Goal: Task Accomplishment & Management: Use online tool/utility

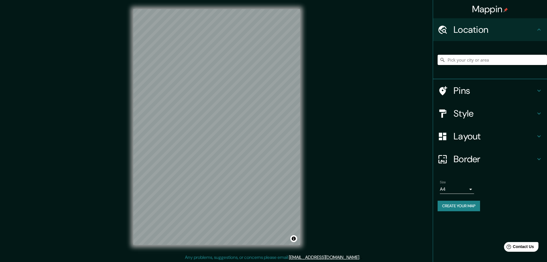
click at [462, 60] on input "Pick your city or area" at bounding box center [492, 60] width 109 height 10
click at [450, 59] on input "[GEOGRAPHIC_DATA], [US_STATE], [GEOGRAPHIC_DATA]" at bounding box center [492, 60] width 109 height 10
drag, startPoint x: 530, startPoint y: 61, endPoint x: 402, endPoint y: 57, distance: 127.8
click at [438, 59] on input "[GEOGRAPHIC_DATA], [US_STATE], [GEOGRAPHIC_DATA]" at bounding box center [492, 60] width 109 height 10
drag, startPoint x: 527, startPoint y: 60, endPoint x: 429, endPoint y: 58, distance: 97.8
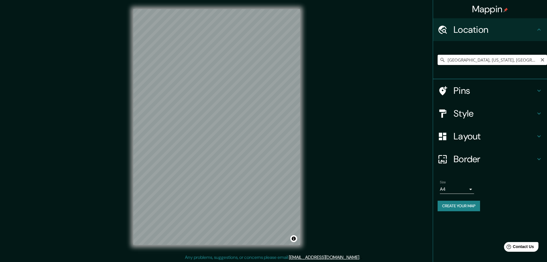
click at [438, 58] on input "[GEOGRAPHIC_DATA], [US_STATE], [GEOGRAPHIC_DATA]" at bounding box center [492, 60] width 109 height 10
click at [459, 59] on input "[STREET_ADDRESS][US_STATE][US_STATE]" at bounding box center [492, 60] width 109 height 10
click at [513, 207] on div "Create your map" at bounding box center [490, 206] width 105 height 11
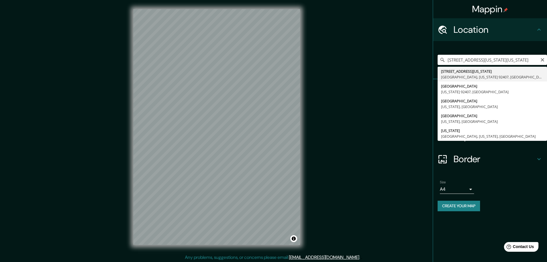
scroll to position [0, 54]
drag, startPoint x: 498, startPoint y: 60, endPoint x: 547, endPoint y: 61, distance: 48.7
click at [547, 61] on input "[STREET_ADDRESS][US_STATE][US_STATE]" at bounding box center [492, 60] width 109 height 10
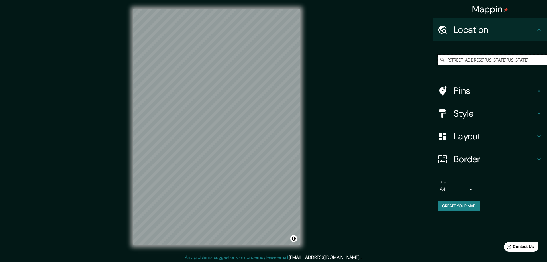
type input "[STREET_ADDRESS][US_STATE][US_STATE]"
click at [319, 156] on div "Mappin Location [STREET_ADDRESS][GEOGRAPHIC_DATA][US_STATE][US_STATE][STREET_AD…" at bounding box center [273, 131] width 547 height 263
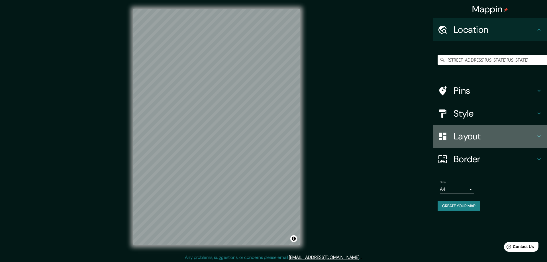
click at [462, 139] on h4 "Layout" at bounding box center [495, 136] width 82 height 11
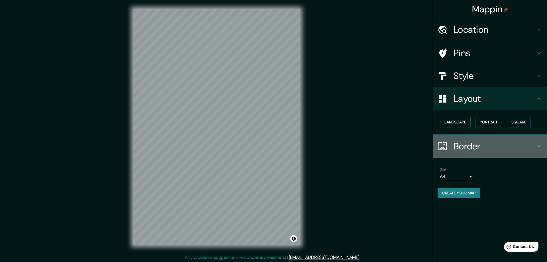
click at [462, 146] on h4 "Border" at bounding box center [495, 146] width 82 height 11
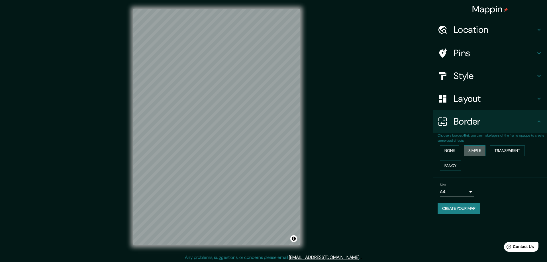
click at [475, 149] on button "Simple" at bounding box center [475, 150] width 22 height 11
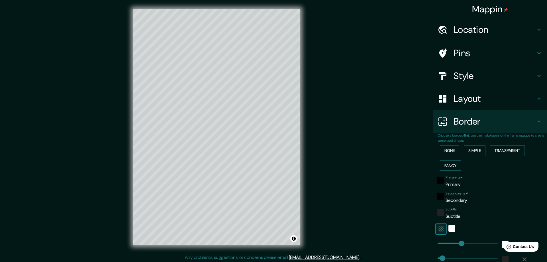
click at [453, 165] on button "Fancy" at bounding box center [450, 165] width 21 height 11
